Goal: Task Accomplishment & Management: Use online tool/utility

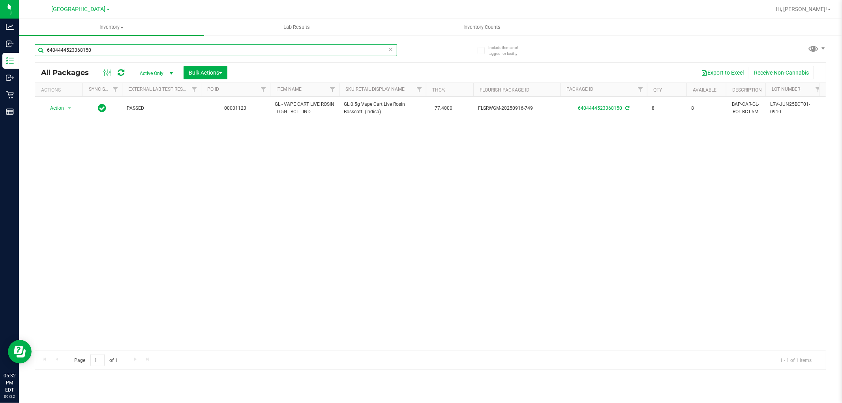
click at [92, 48] on input "6404444523368150" at bounding box center [216, 50] width 363 height 12
type input "6"
type input "5046424199564113"
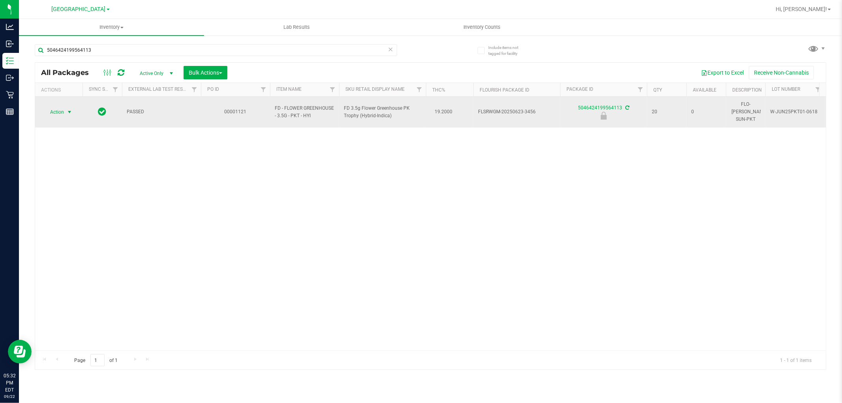
click at [58, 107] on span "Action" at bounding box center [53, 112] width 21 height 11
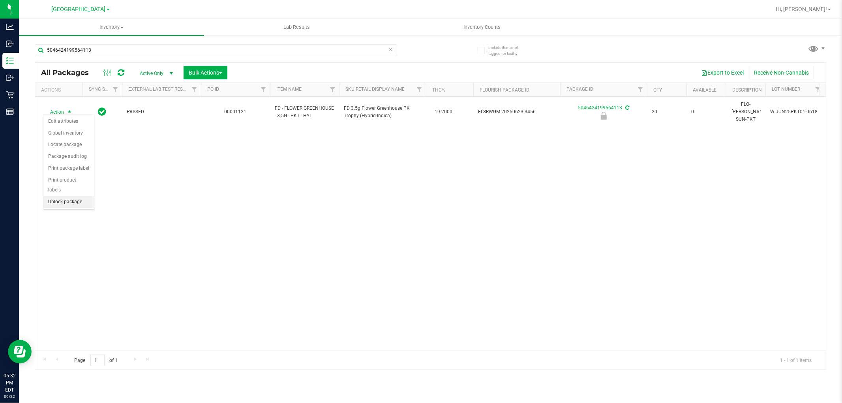
click at [51, 207] on li "Unlock package" at bounding box center [68, 202] width 51 height 12
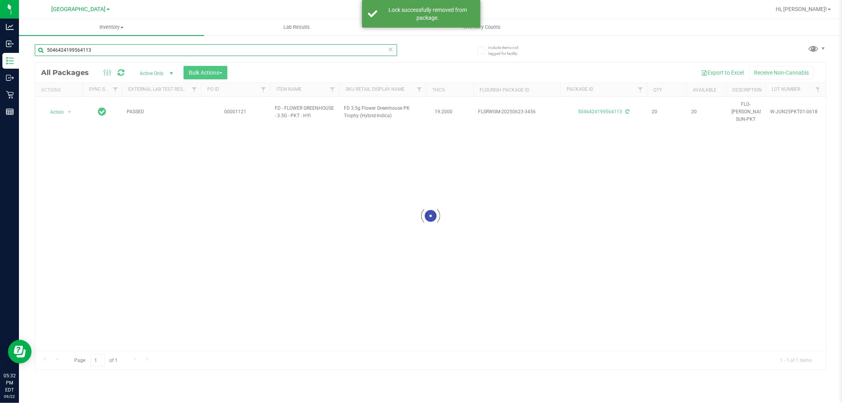
drag, startPoint x: 96, startPoint y: 47, endPoint x: 20, endPoint y: 62, distance: 78.1
click at [20, 62] on div "Include items not tagged for facility 5046424199564113 Loading... All Packages …" at bounding box center [430, 155] width 823 height 241
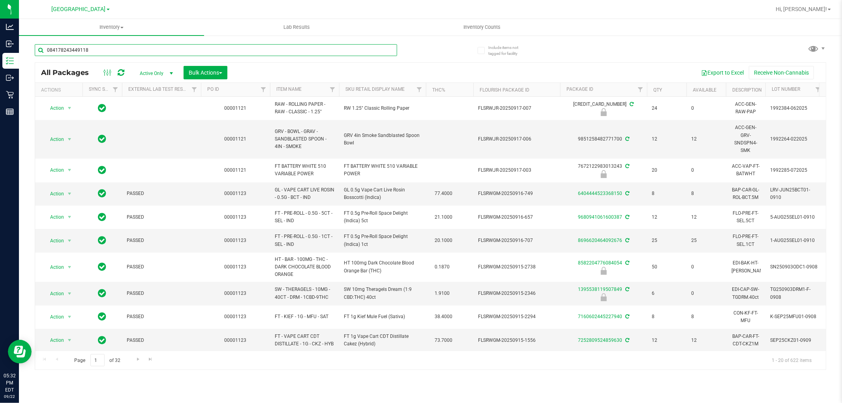
type input "0841782434491180"
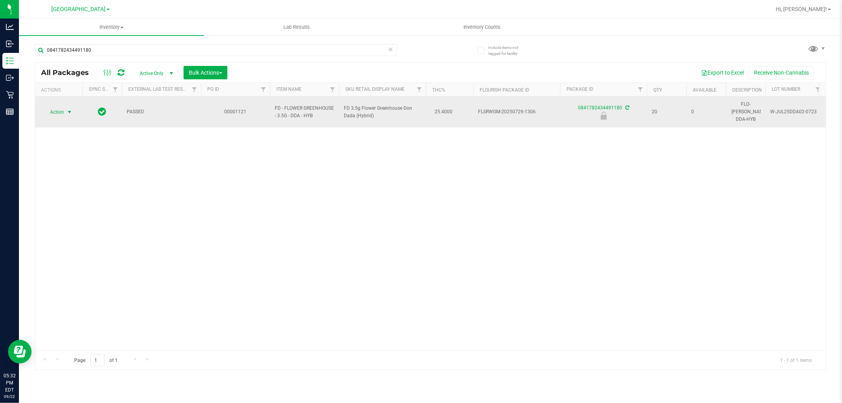
drag, startPoint x: 68, startPoint y: 111, endPoint x: 68, endPoint y: 101, distance: 9.1
click at [68, 107] on span "select" at bounding box center [70, 112] width 10 height 11
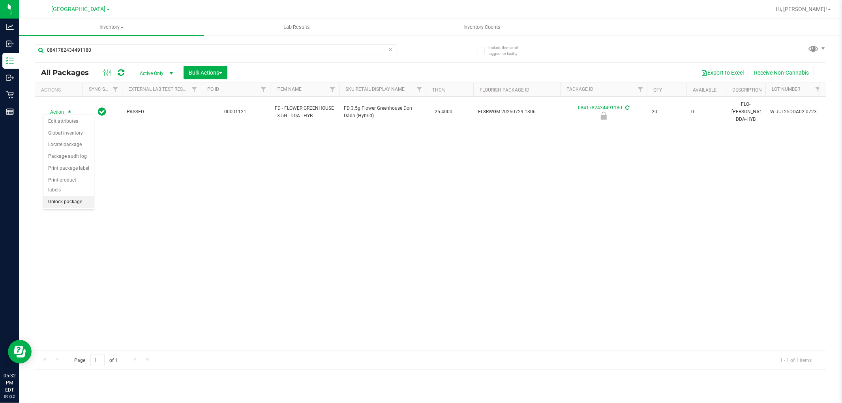
click at [62, 199] on li "Unlock package" at bounding box center [68, 202] width 51 height 12
